Goal: Task Accomplishment & Management: Use online tool/utility

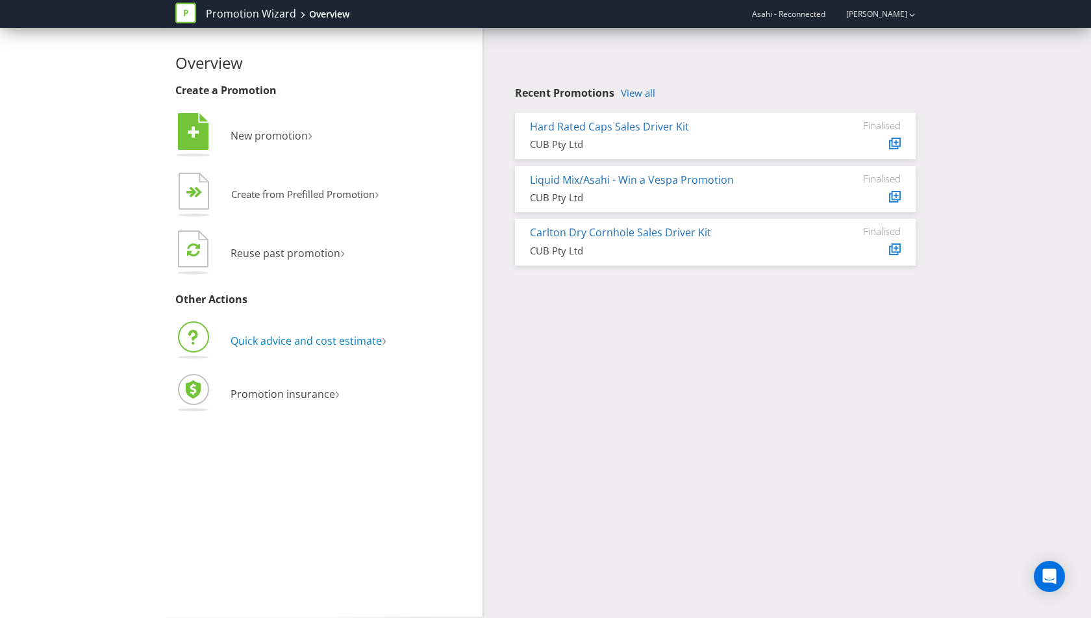
click at [300, 340] on span "Quick advice and cost estimate" at bounding box center [306, 341] width 151 height 14
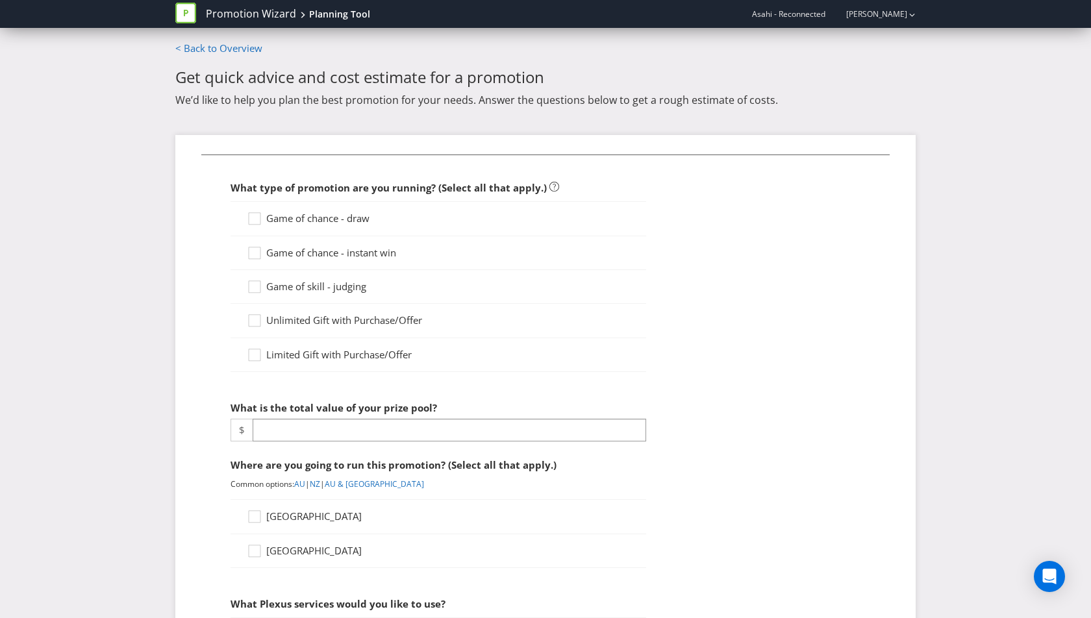
click at [361, 212] on span "Game of chance - draw" at bounding box center [317, 218] width 103 height 13
click at [0, 0] on input "Game of chance - draw" at bounding box center [0, 0] width 0 height 0
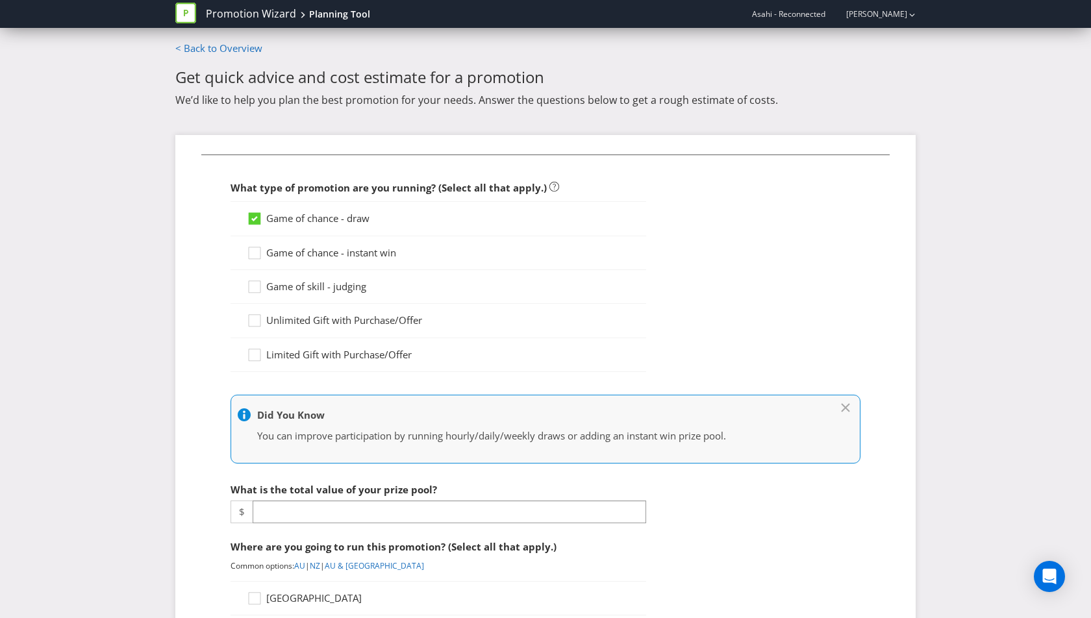
click at [349, 253] on span "Game of chance - instant win" at bounding box center [331, 252] width 130 height 13
click at [0, 0] on input "Game of chance - instant win" at bounding box center [0, 0] width 0 height 0
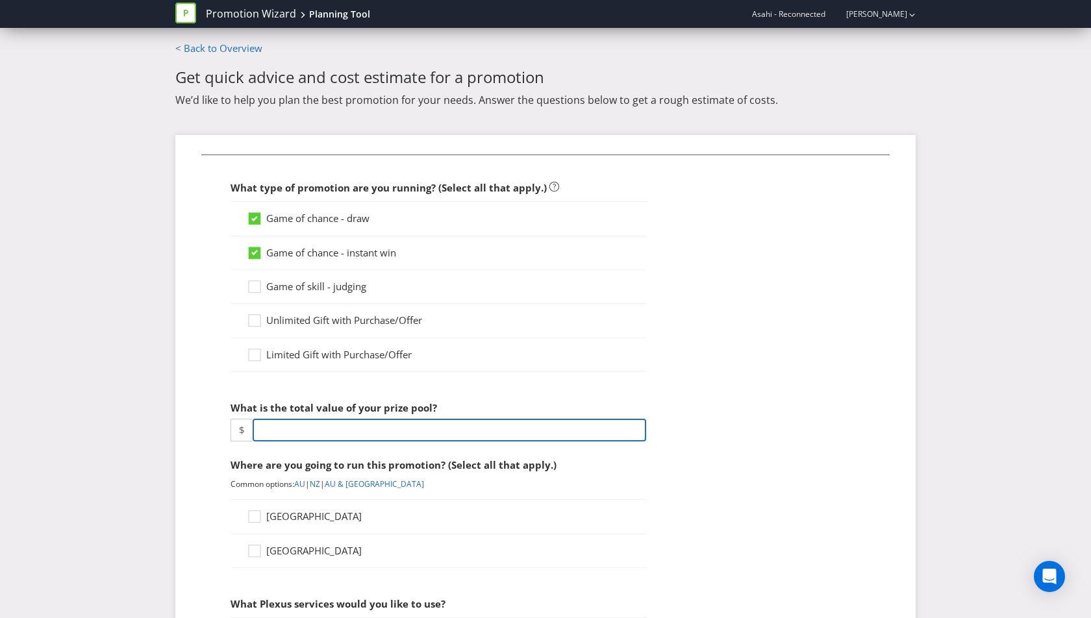
click at [358, 427] on input "number" at bounding box center [450, 430] width 394 height 23
type input "480"
click at [294, 506] on div "[GEOGRAPHIC_DATA]" at bounding box center [439, 517] width 416 height 34
click at [294, 512] on span "[GEOGRAPHIC_DATA]" at bounding box center [313, 516] width 95 height 13
click at [0, 0] on input "[GEOGRAPHIC_DATA]" at bounding box center [0, 0] width 0 height 0
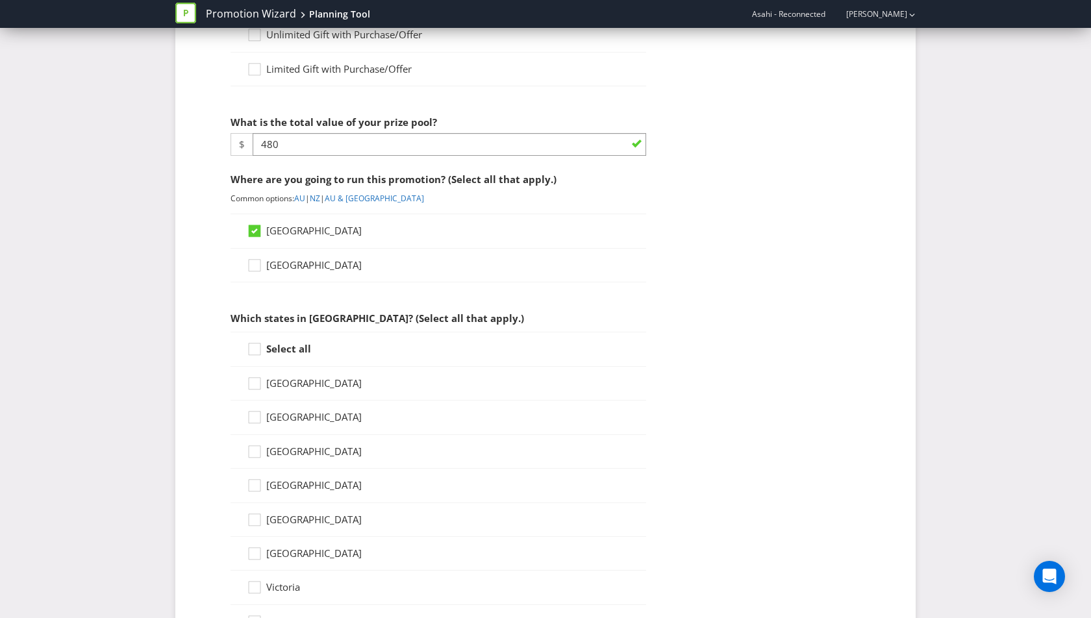
scroll to position [312, 0]
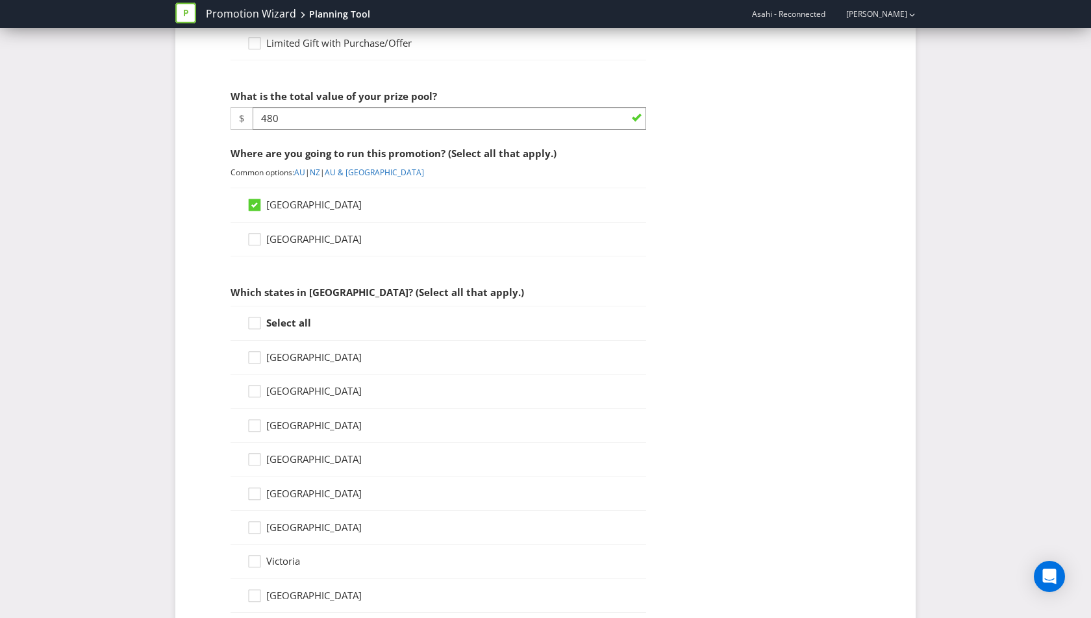
click at [283, 318] on strong "Select all" at bounding box center [288, 322] width 45 height 13
click at [0, 0] on input "Select all" at bounding box center [0, 0] width 0 height 0
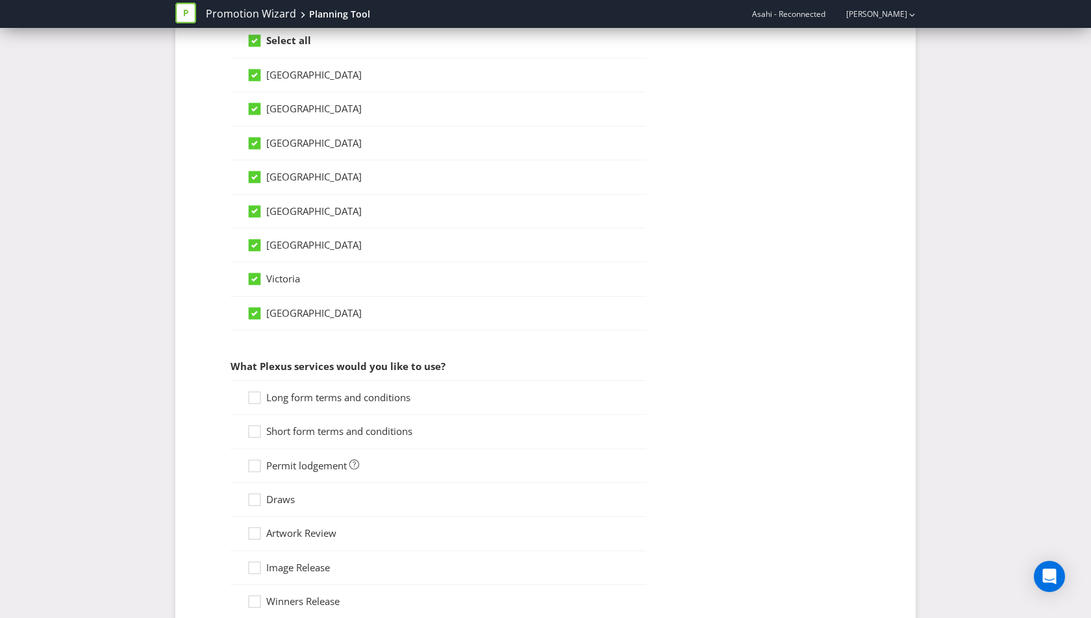
scroll to position [603, 0]
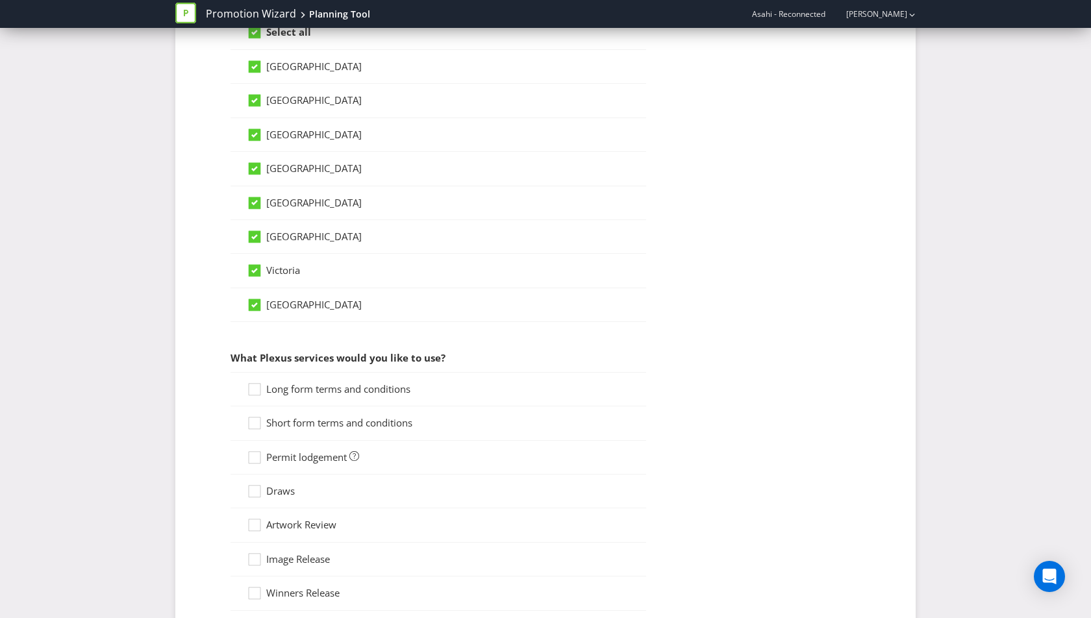
click at [361, 385] on span "Long form terms and conditions" at bounding box center [338, 389] width 144 height 13
click at [0, 0] on input "Long form terms and conditions" at bounding box center [0, 0] width 0 height 0
click at [351, 408] on div "Short form terms and conditions" at bounding box center [439, 424] width 416 height 34
click at [322, 416] on span "Short form terms and conditions" at bounding box center [339, 422] width 146 height 13
click at [0, 0] on input "Short form terms and conditions" at bounding box center [0, 0] width 0 height 0
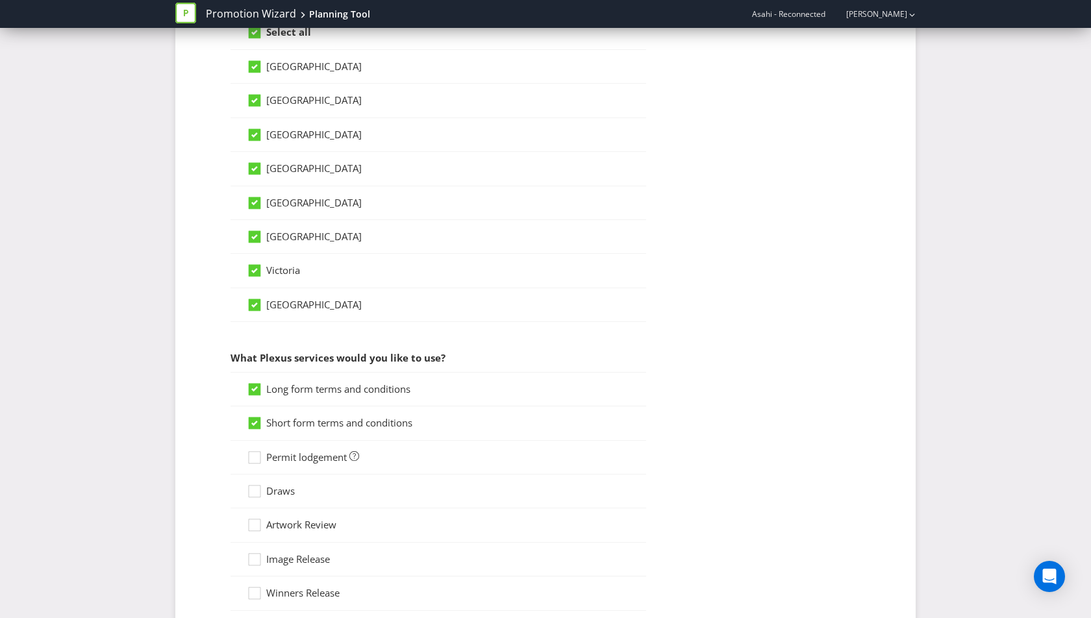
click at [315, 451] on span "Permit lodgement" at bounding box center [306, 457] width 81 height 13
click at [0, 0] on input "Permit lodgement" at bounding box center [0, 0] width 0 height 0
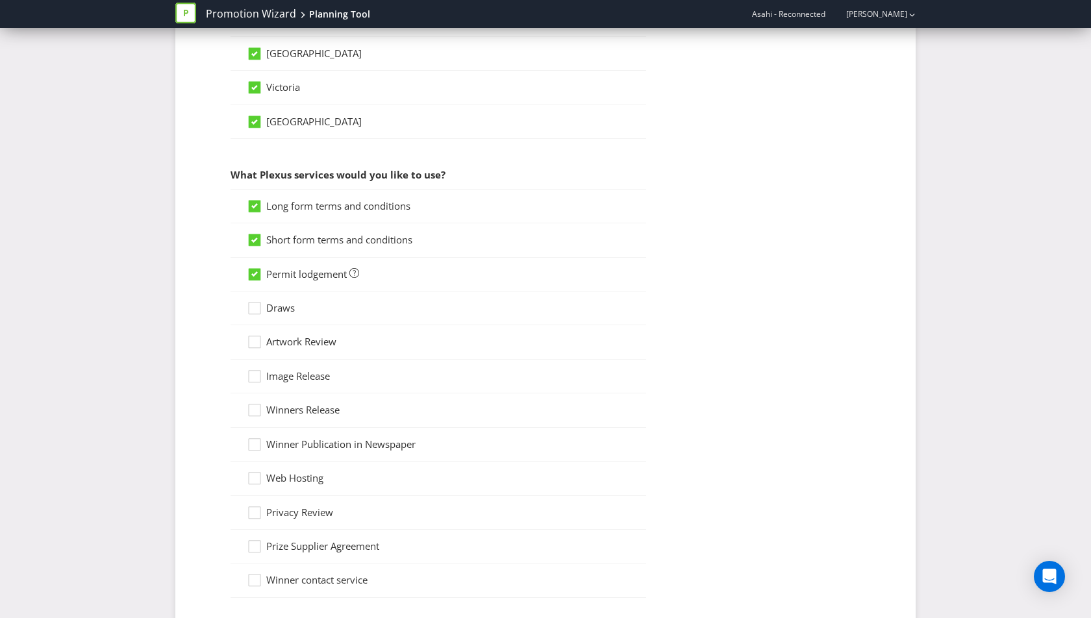
scroll to position [793, 0]
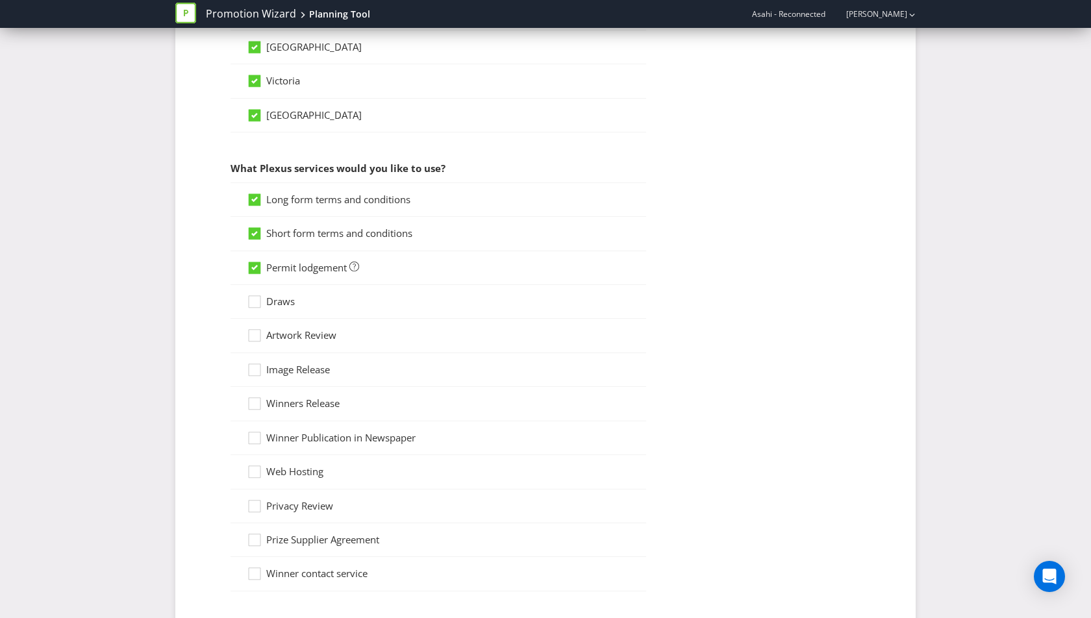
click at [322, 329] on span "Artwork Review" at bounding box center [301, 335] width 70 height 13
click at [0, 0] on input "Artwork Review" at bounding box center [0, 0] width 0 height 0
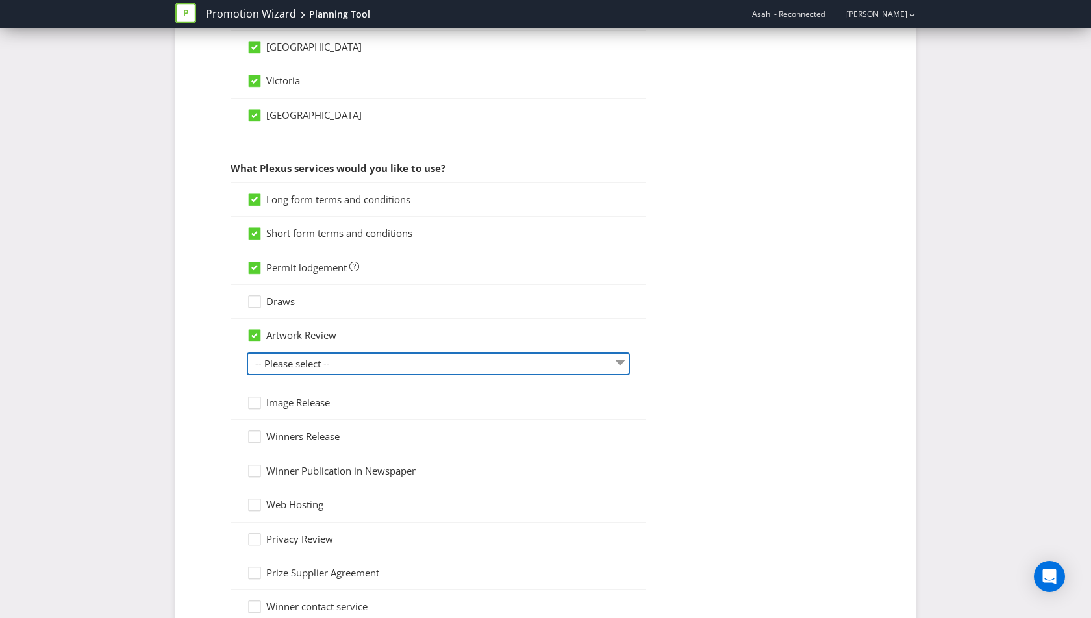
click at [329, 355] on select "-- Please select -- 1 piece 2-4 pieces (provided at same time) 5-7 pieces (prov…" at bounding box center [438, 364] width 383 height 23
select select "MARKETING_REVIEW_1"
click at [247, 353] on select "-- Please select -- 1 piece 2-4 pieces (provided at same time) 5-7 pieces (prov…" at bounding box center [438, 364] width 383 height 23
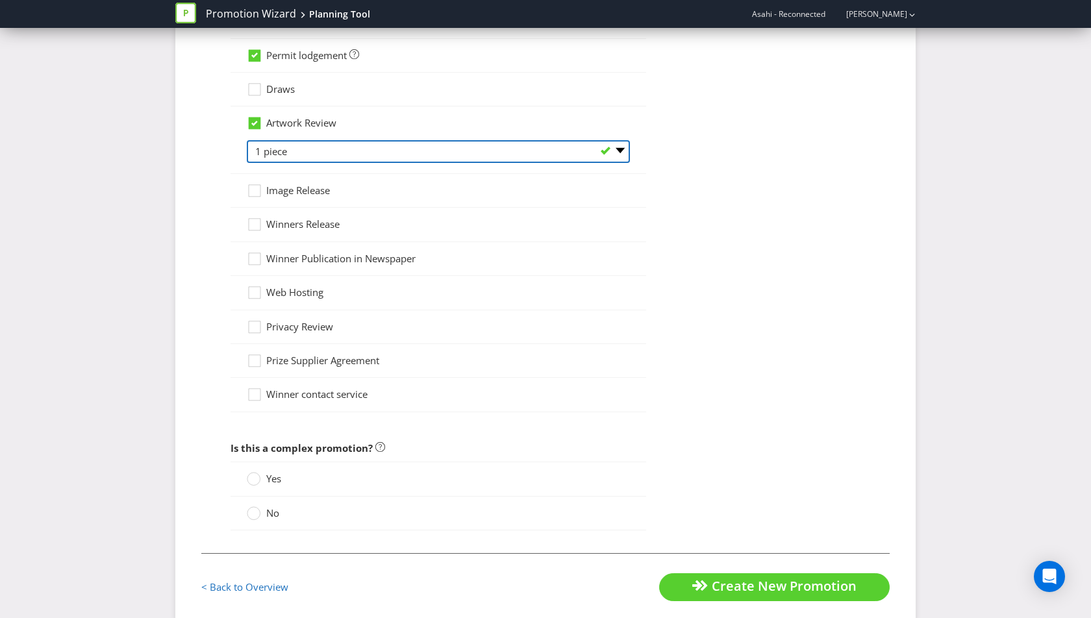
scroll to position [1015, 0]
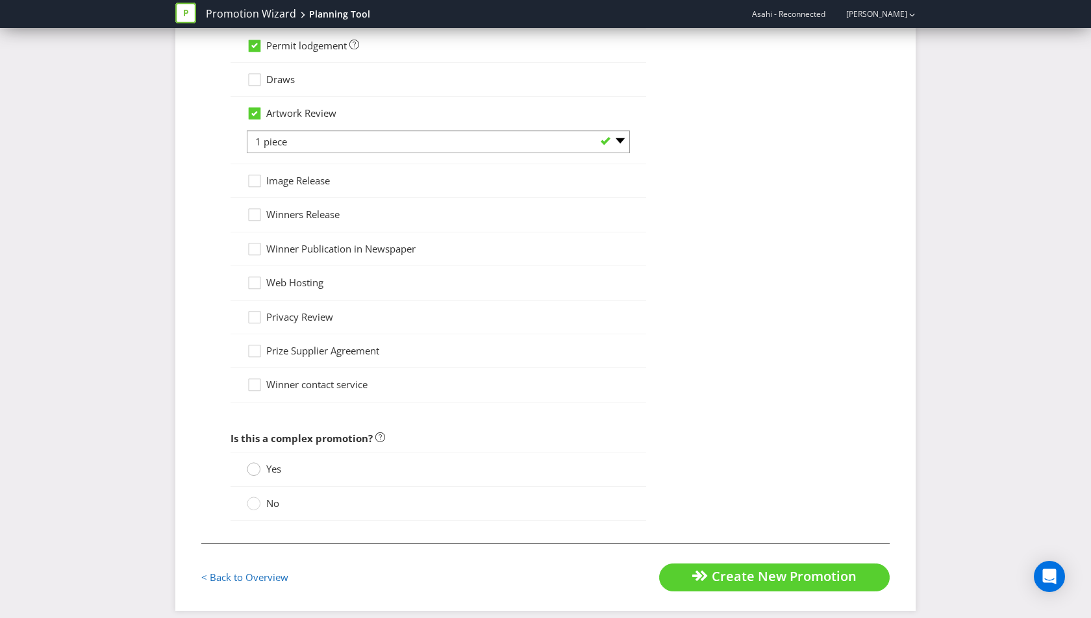
click at [258, 463] on circle at bounding box center [254, 469] width 13 height 13
click at [0, 0] on input "Yes" at bounding box center [0, 0] width 0 height 0
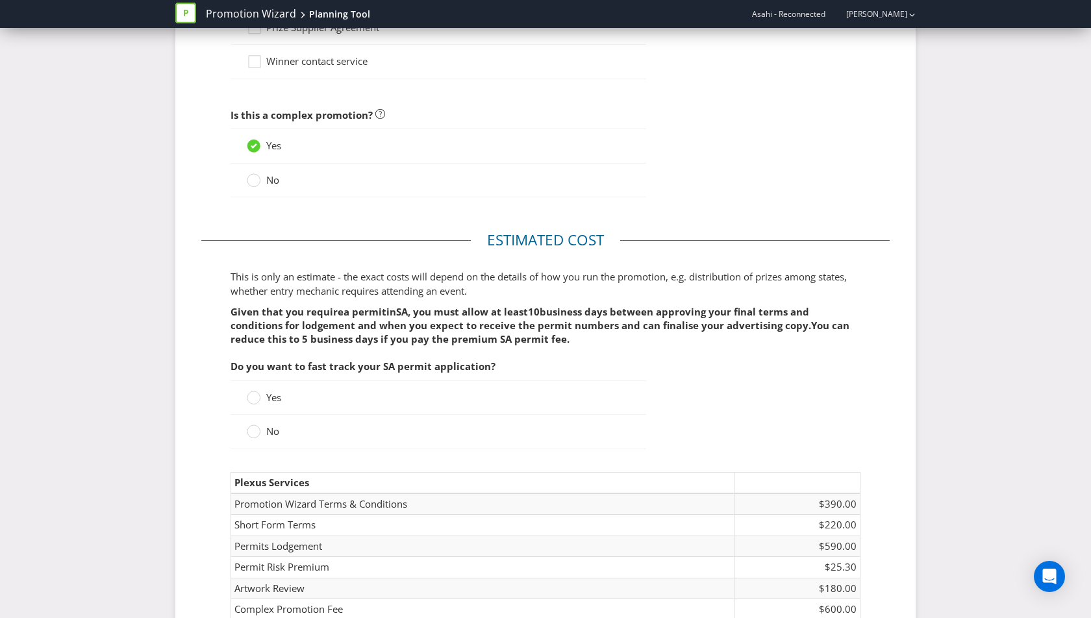
scroll to position [1343, 0]
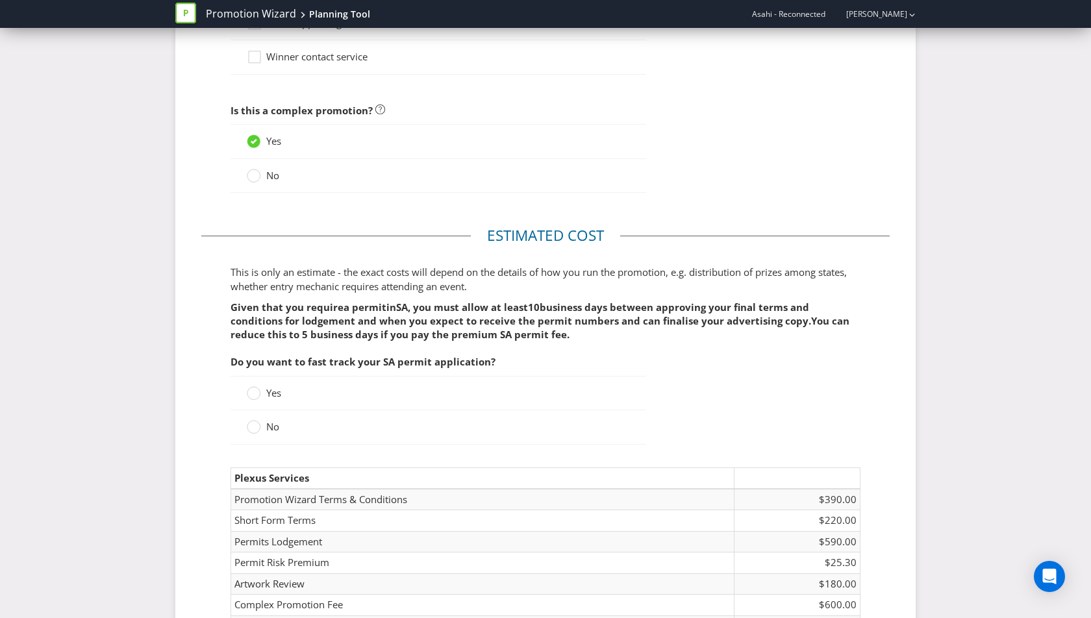
click at [270, 420] on span "No" at bounding box center [272, 426] width 13 height 13
click at [0, 0] on input "No" at bounding box center [0, 0] width 0 height 0
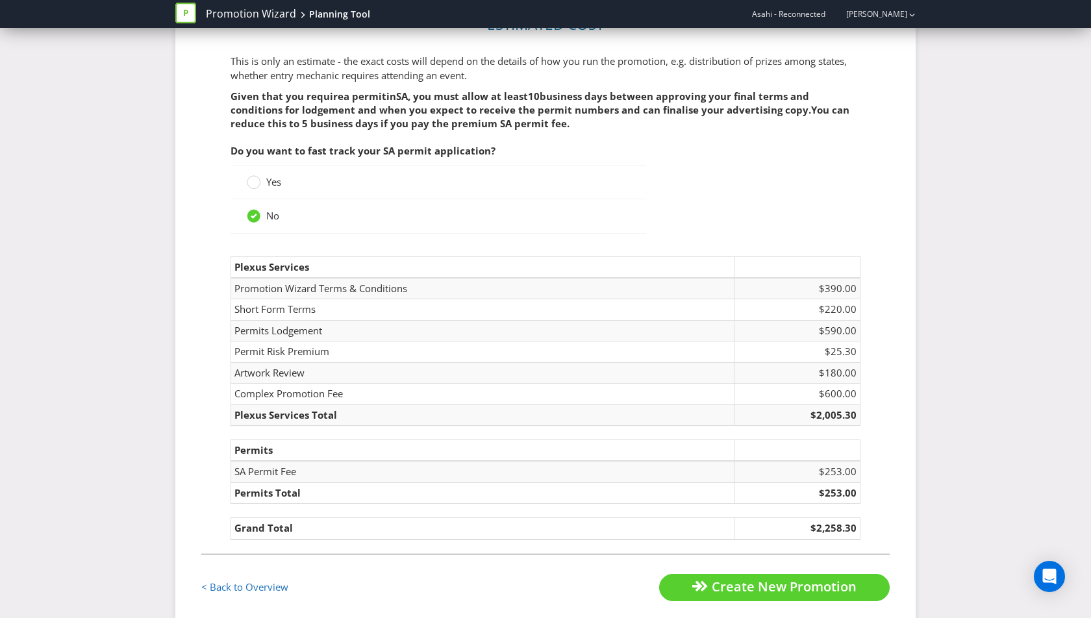
scroll to position [1559, 0]
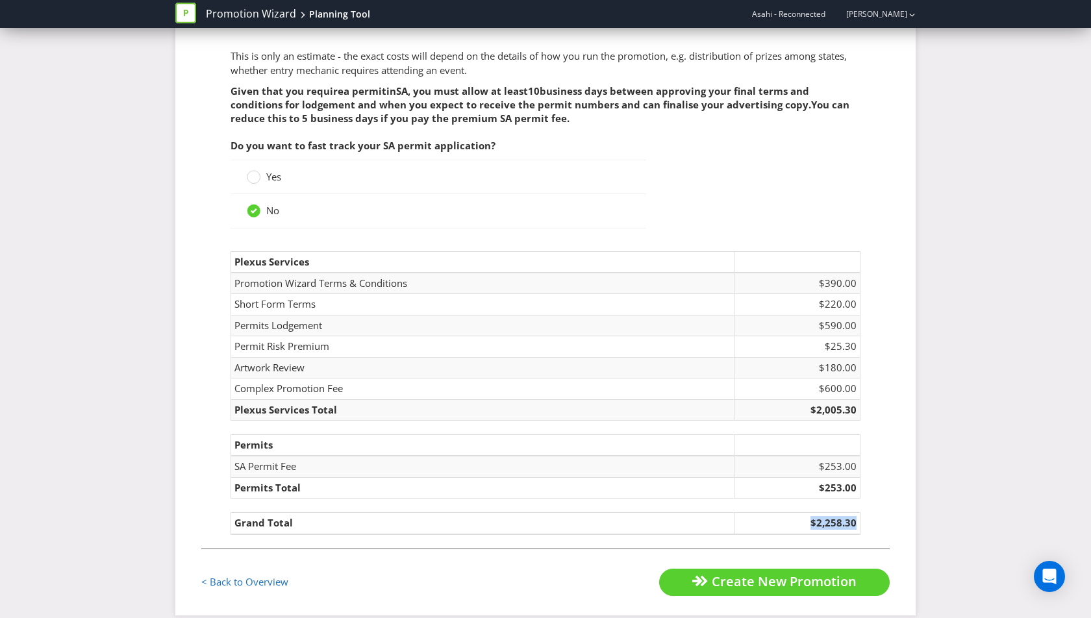
drag, startPoint x: 860, startPoint y: 507, endPoint x: 809, endPoint y: 507, distance: 50.7
click at [809, 513] on td "$2,258.30" at bounding box center [798, 523] width 126 height 21
copy td "$2,258.30"
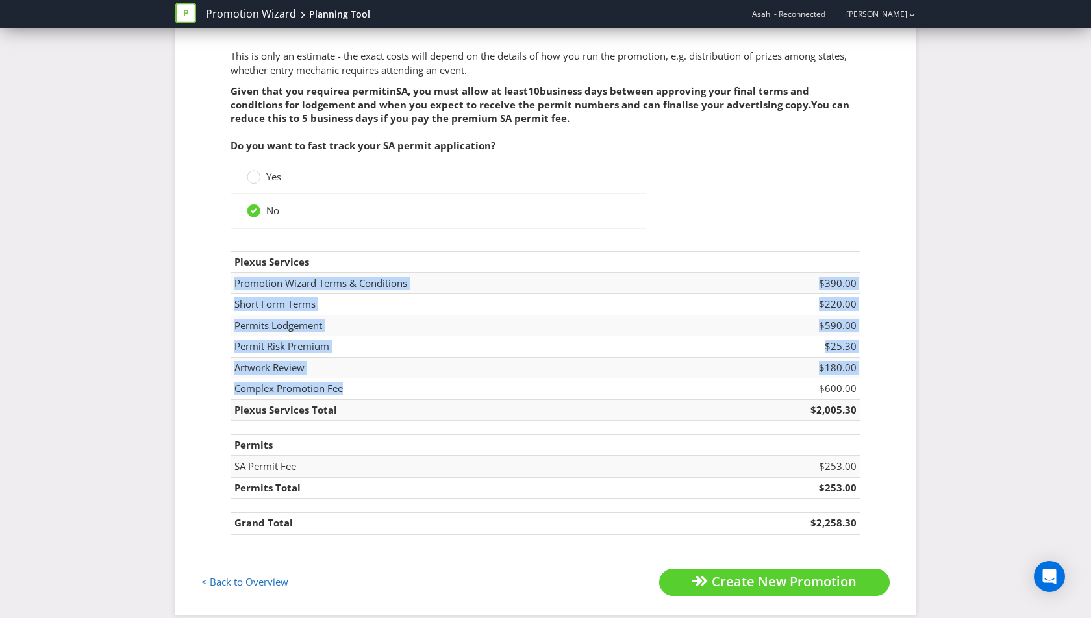
drag, startPoint x: 233, startPoint y: 270, endPoint x: 353, endPoint y: 382, distance: 164.5
click at [353, 382] on tbody "Promotion Wizard Terms & Conditions $390.00 Short Form Terms $220.00 Permits Lo…" at bounding box center [545, 346] width 629 height 147
copy tbody "Promotion Wizard Terms & Conditions $390.00 Short Form Terms $220.00 Permits Lo…"
